Goal: Communication & Community: Connect with others

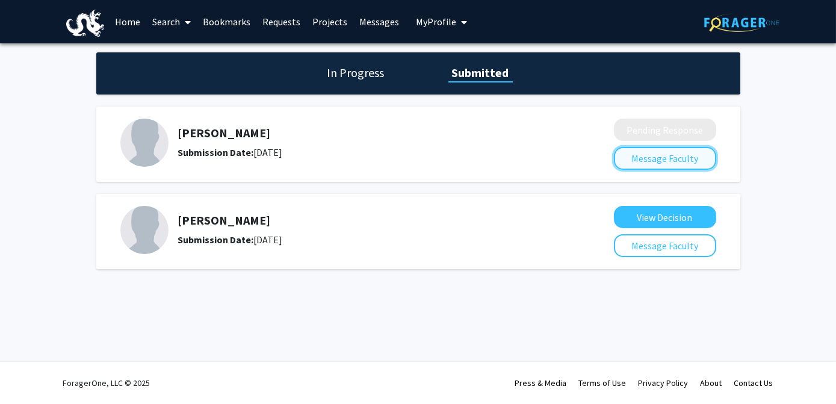
click at [619, 166] on button "Message Faculty" at bounding box center [665, 158] width 102 height 23
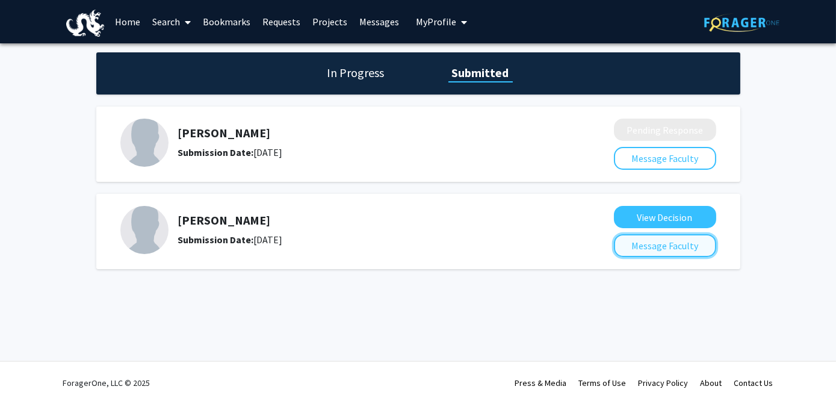
click at [628, 246] on button "Message Faculty" at bounding box center [665, 245] width 102 height 23
click at [343, 79] on h1 "In Progress" at bounding box center [356, 72] width 64 height 17
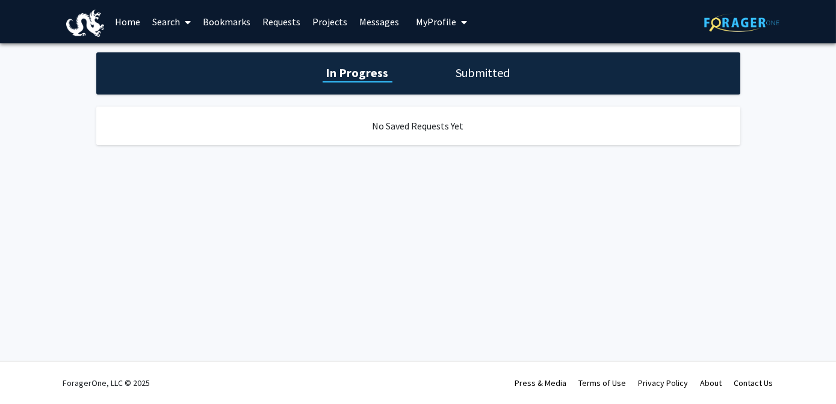
click at [465, 72] on h1 "Submitted" at bounding box center [483, 72] width 61 height 17
